Goal: Find specific page/section: Find specific page/section

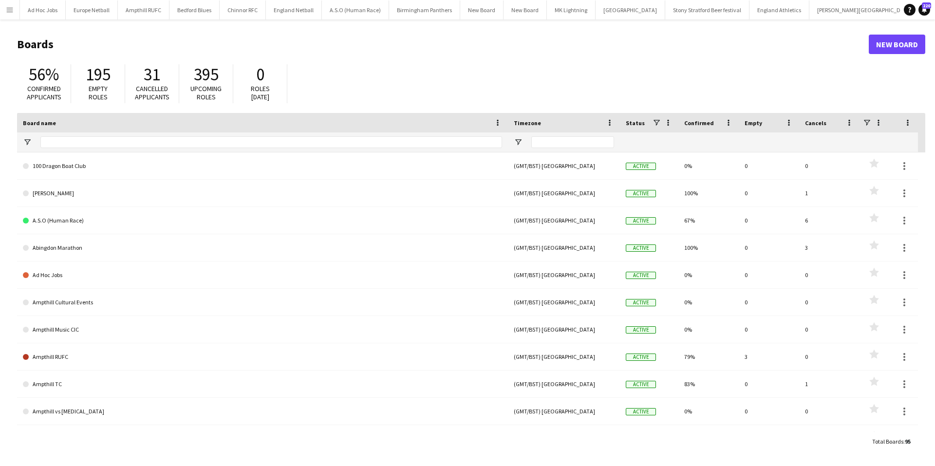
click at [8, 10] on app-icon "Menu" at bounding box center [10, 10] width 8 height 8
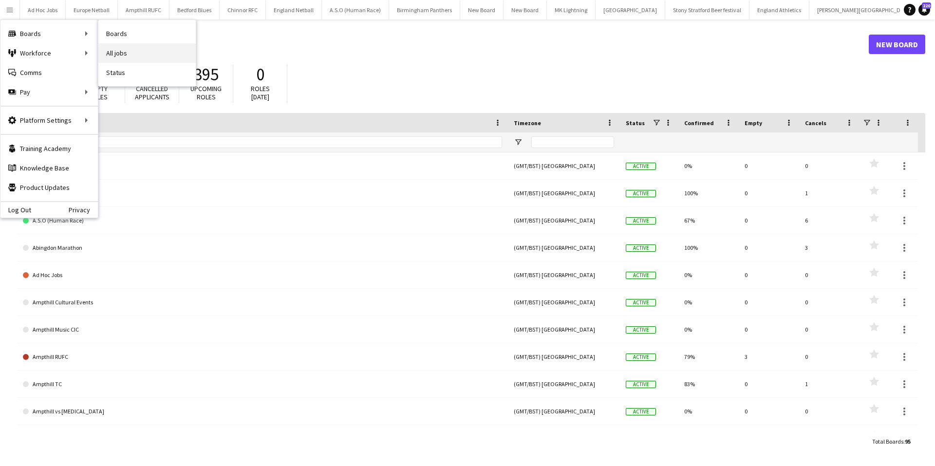
click at [111, 56] on link "All jobs" at bounding box center [146, 52] width 97 height 19
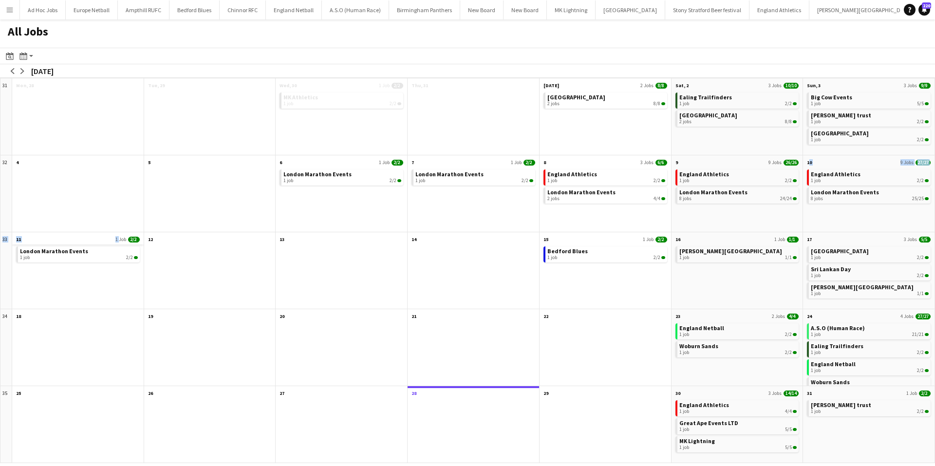
drag, startPoint x: 699, startPoint y: 232, endPoint x: 36, endPoint y: 242, distance: 663.6
click at [54, 244] on div "31 Scroll down Mon, 28 Scroll down Tue, 29 Scroll down Wed, 30 1 Job 2/2 MK Ath…" at bounding box center [467, 270] width 935 height 385
click at [21, 73] on app-icon "arrow-right" at bounding box center [22, 71] width 6 height 6
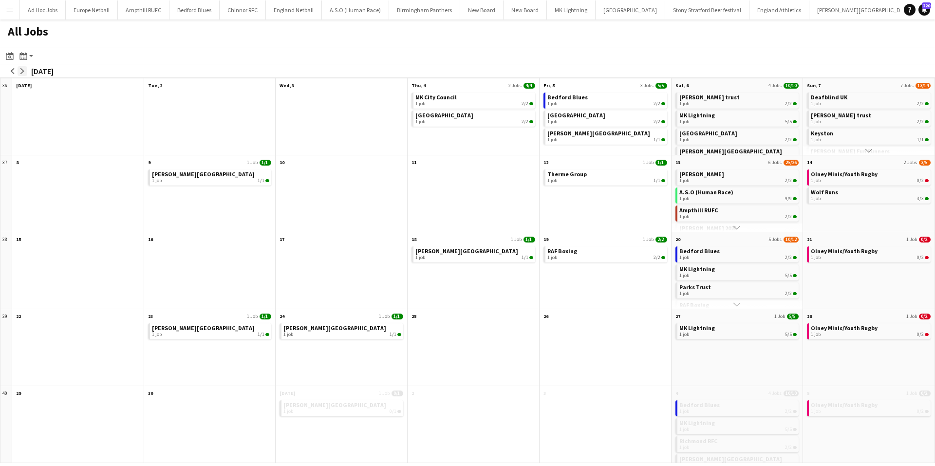
click at [21, 73] on app-icon "arrow-right" at bounding box center [22, 71] width 6 height 6
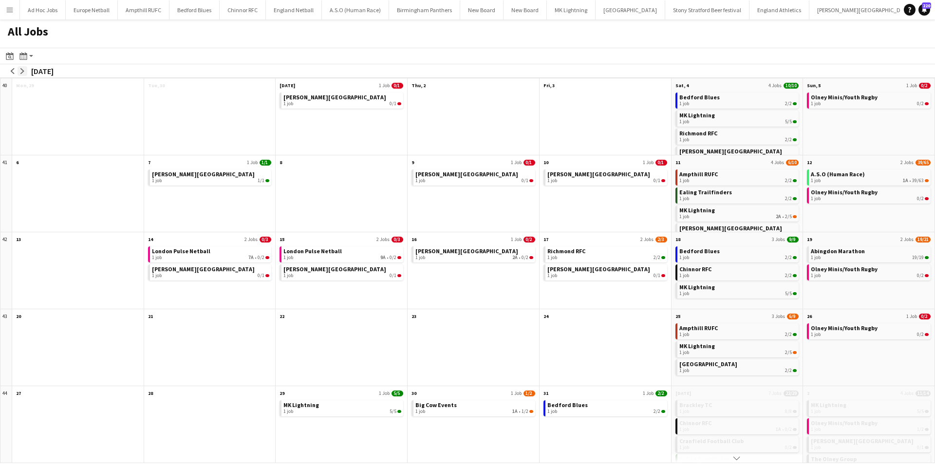
click at [21, 73] on app-icon "arrow-right" at bounding box center [22, 71] width 6 height 6
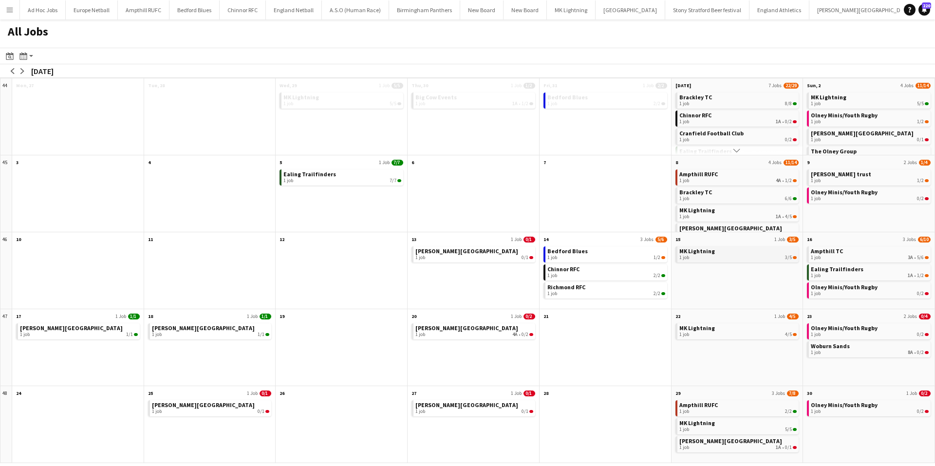
click at [721, 254] on link "MK Lightning 1 job 3/5" at bounding box center [738, 253] width 118 height 14
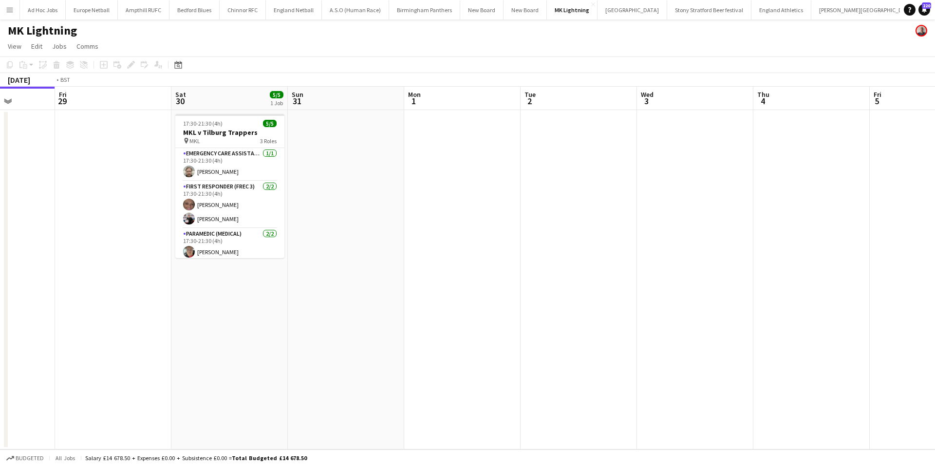
drag, startPoint x: 682, startPoint y: 258, endPoint x: 27, endPoint y: 272, distance: 654.9
click at [174, 285] on app-calendar-viewport "Mon 25 Tue 26 Wed 27 Thu 28 Fri 29 Sat 30 5/5 1 Job Sun 31 Mon 1 Tue 2 Wed 3 Th…" at bounding box center [467, 268] width 935 height 363
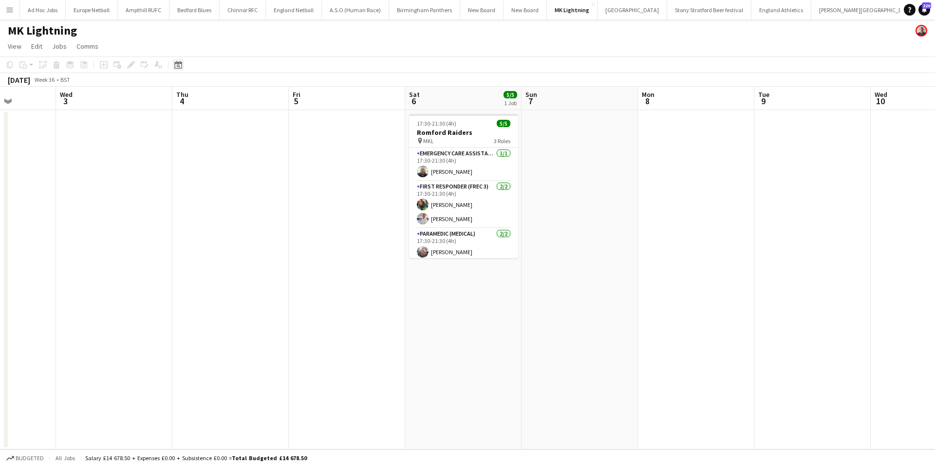
click at [176, 66] on icon "Date picker" at bounding box center [178, 65] width 8 height 8
click at [255, 100] on span "Next month" at bounding box center [256, 98] width 19 height 19
click at [240, 164] on span "15" at bounding box center [245, 164] width 12 height 12
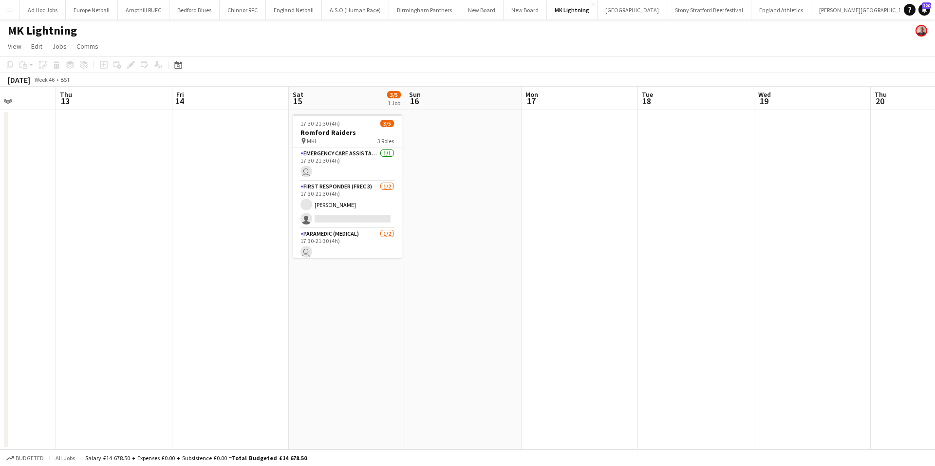
scroll to position [0, 335]
